Goal: Information Seeking & Learning: Learn about a topic

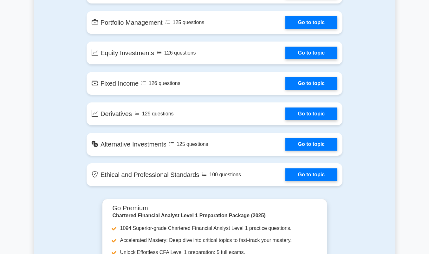
scroll to position [495, 0]
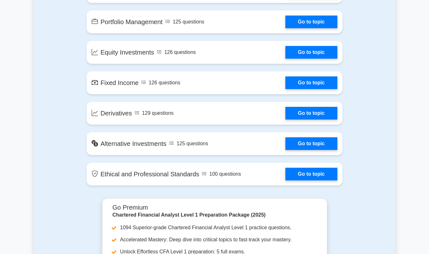
click at [310, 176] on link "Go to topic" at bounding box center [312, 174] width 52 height 13
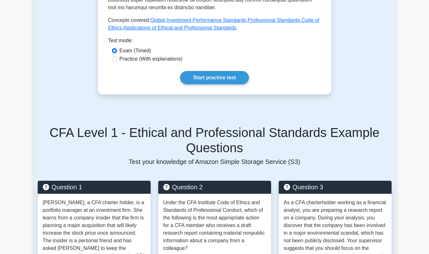
scroll to position [353, 0]
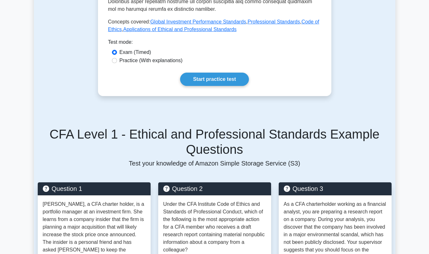
click at [206, 73] on link "Start practice test" at bounding box center [214, 79] width 69 height 13
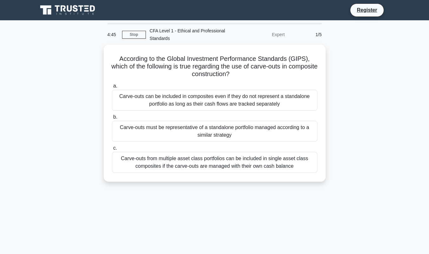
click at [131, 34] on link "Stop" at bounding box center [134, 35] width 24 height 8
